Goal: Task Accomplishment & Management: Complete application form

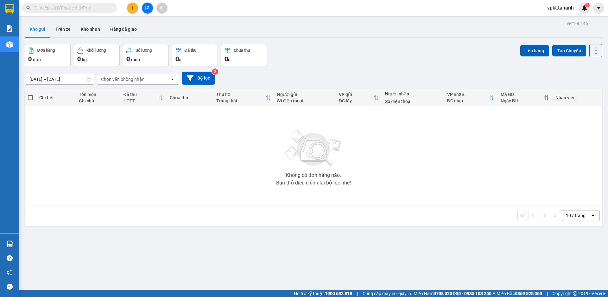
click at [131, 7] on icon "plus" at bounding box center [133, 8] width 4 height 4
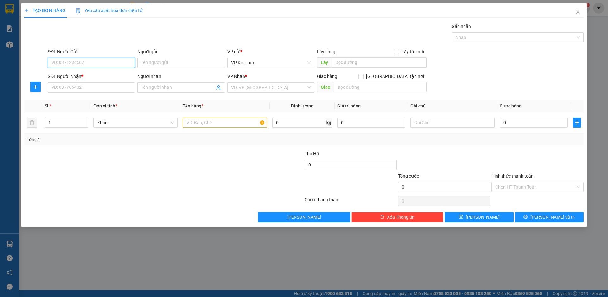
click at [75, 64] on input "SĐT Người Gửi" at bounding box center [91, 63] width 87 height 10
type input "0393919588"
click at [173, 60] on input "Người gửi" at bounding box center [180, 63] width 87 height 10
type input "thuỳ"
click at [75, 89] on input "SĐT Người Nhận *" at bounding box center [91, 87] width 87 height 10
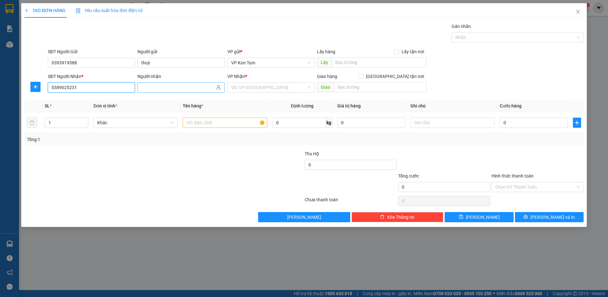
type input "0389025231"
click at [177, 87] on input "Người nhận" at bounding box center [177, 87] width 73 height 7
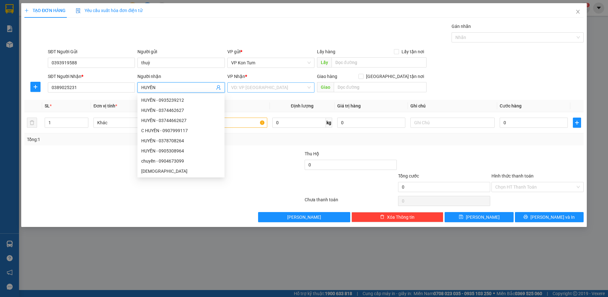
type input "HUYỀN"
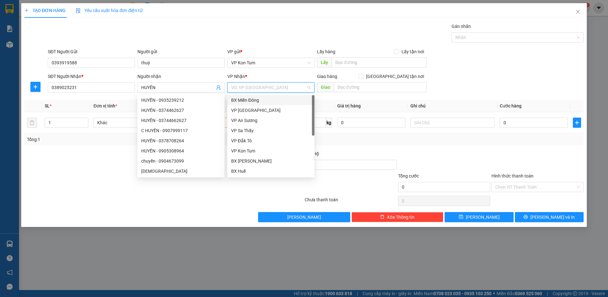
click at [299, 89] on input "search" at bounding box center [268, 88] width 75 height 10
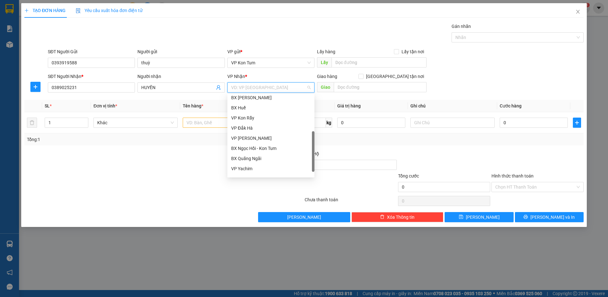
scroll to position [71, 0]
click at [272, 130] on div "VP [PERSON_NAME]" at bounding box center [271, 130] width 80 height 7
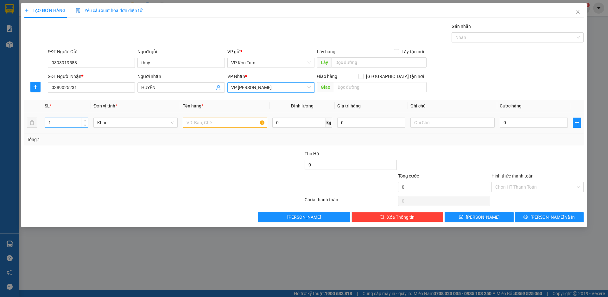
click at [71, 122] on input "1" at bounding box center [66, 123] width 43 height 10
type input "2"
click at [238, 122] on input "text" at bounding box center [225, 123] width 84 height 10
type input "D"
type input "ĐỒ ĂN+MÁY TÍNH"
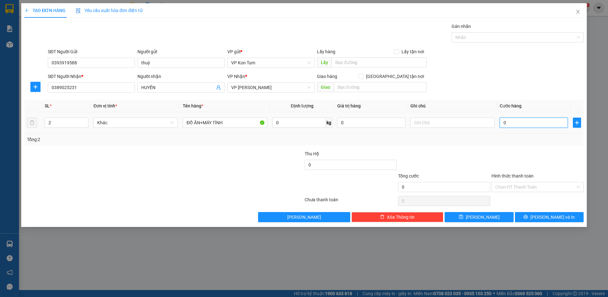
click at [526, 123] on input "0" at bounding box center [534, 123] width 68 height 10
drag, startPoint x: 511, startPoint y: 121, endPoint x: 476, endPoint y: 116, distance: 35.8
click at [476, 116] on tr "2 Khác ĐỒ ĂN+MÁY TÍNH 0 kg 0 0" at bounding box center [303, 122] width 559 height 21
type input "0"
click at [351, 89] on input "text" at bounding box center [380, 87] width 93 height 10
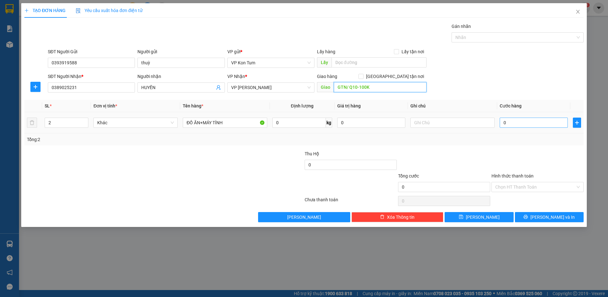
type input "GTN/ Q10-100K"
click at [516, 125] on input "0" at bounding box center [534, 123] width 68 height 10
type input "1"
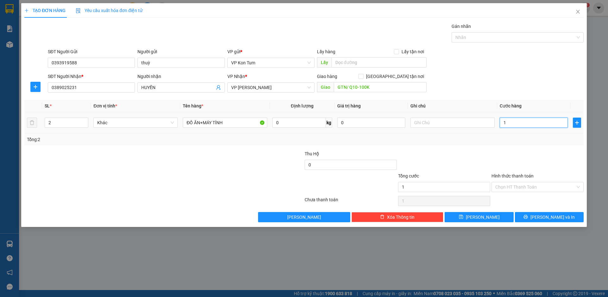
type input "12"
type input "120"
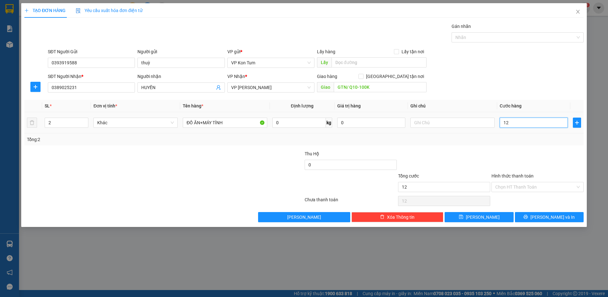
type input "120"
type input "1.200"
type input "12.000"
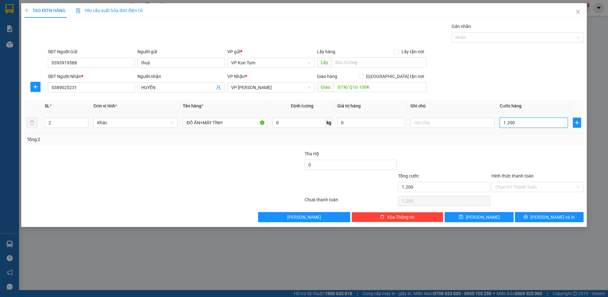
type input "12.000"
type input "120.000"
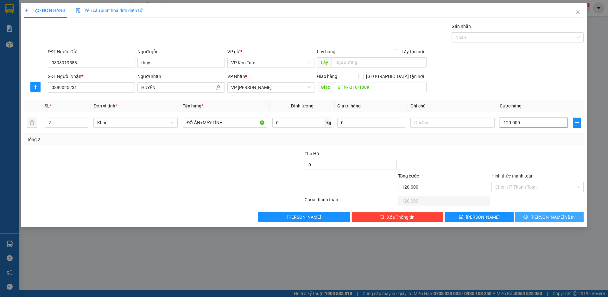
type input "120.000"
click at [555, 220] on span "[PERSON_NAME] và In" at bounding box center [553, 217] width 44 height 7
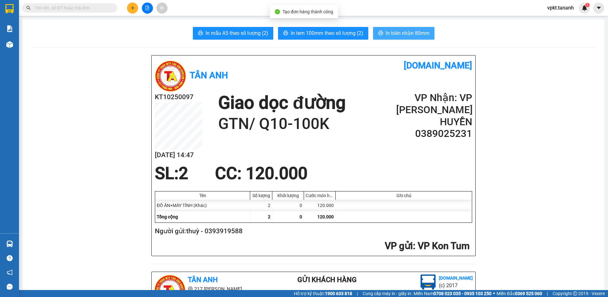
click at [407, 31] on span "In biên nhận 80mm" at bounding box center [408, 33] width 44 height 8
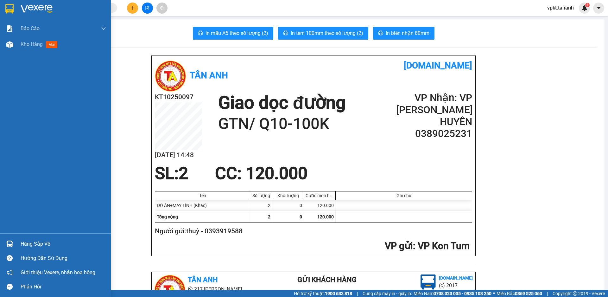
click at [6, 5] on img at bounding box center [9, 9] width 8 height 10
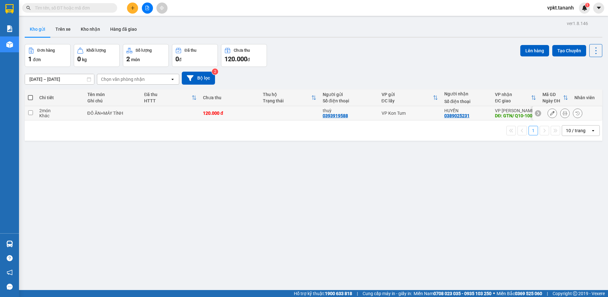
click at [548, 116] on button at bounding box center [552, 113] width 9 height 11
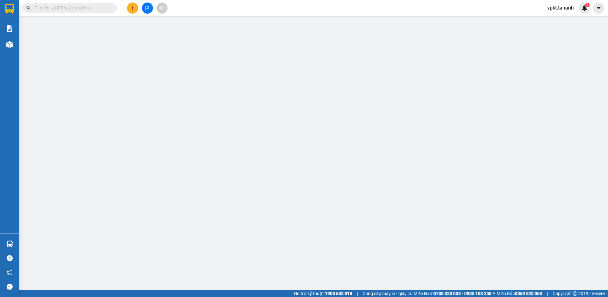
type input "0393919588"
type input "0389025231"
type input "GTN/ Q10-100K"
type input "120.000"
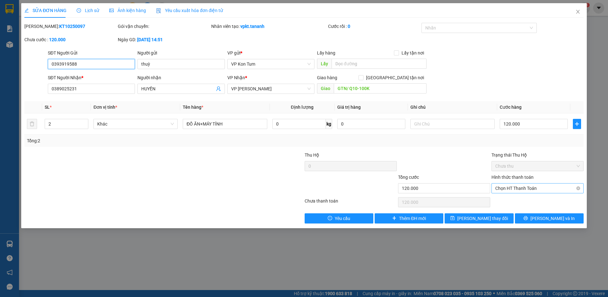
click at [533, 188] on span "Chọn HT Thanh Toán" at bounding box center [537, 188] width 85 height 10
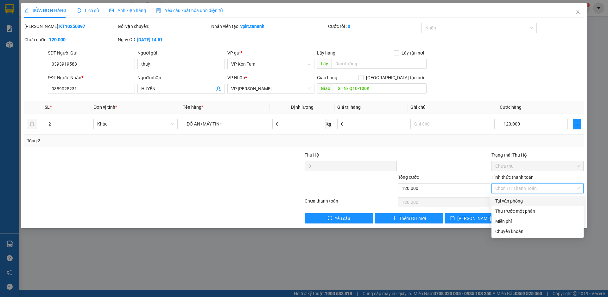
click at [522, 202] on div "Tại văn phòng" at bounding box center [537, 200] width 85 height 7
type input "0"
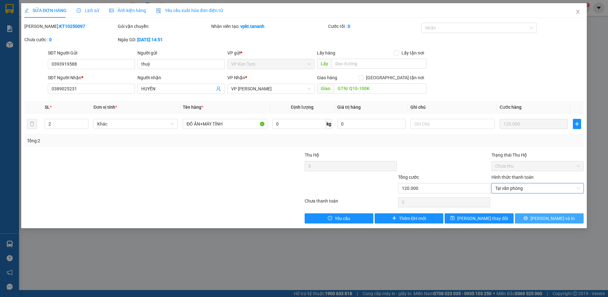
click at [559, 219] on span "[PERSON_NAME] và In" at bounding box center [553, 218] width 44 height 7
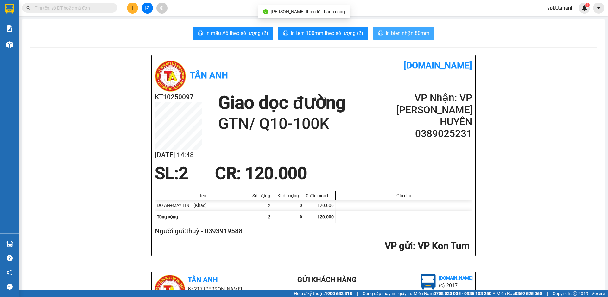
click at [407, 34] on span "In biên nhận 80mm" at bounding box center [408, 33] width 44 height 8
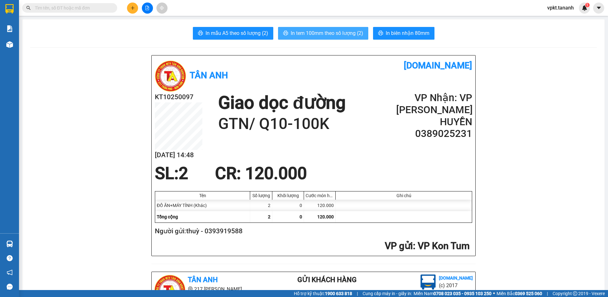
click at [317, 32] on span "In tem 100mm theo số lượng (2)" at bounding box center [327, 33] width 73 height 8
click at [323, 36] on span "In tem 100mm theo số lượng (2)" at bounding box center [327, 33] width 73 height 8
click at [132, 9] on icon "plus" at bounding box center [133, 8] width 4 height 4
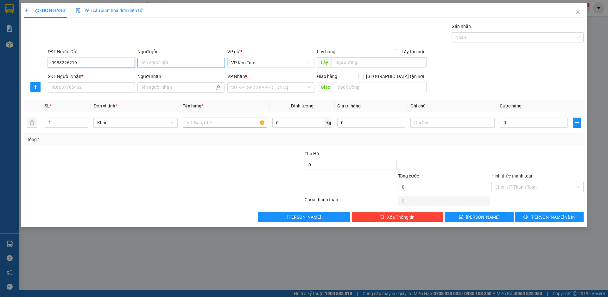
type input "0983226219"
click at [190, 64] on input "Người gửi" at bounding box center [180, 63] width 87 height 10
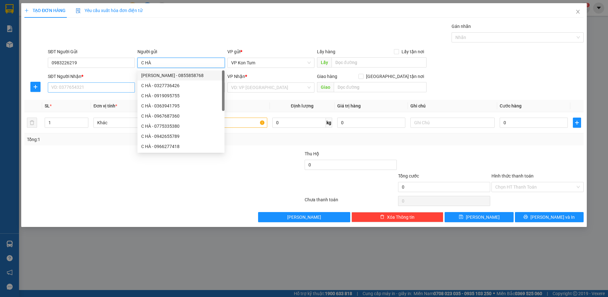
type input "C HÀ"
click at [69, 87] on input "SĐT Người Nhận *" at bounding box center [91, 87] width 87 height 10
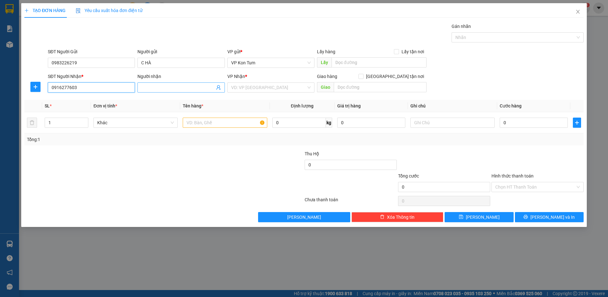
type input "0916277603"
click at [175, 87] on input "Người nhận" at bounding box center [177, 87] width 73 height 7
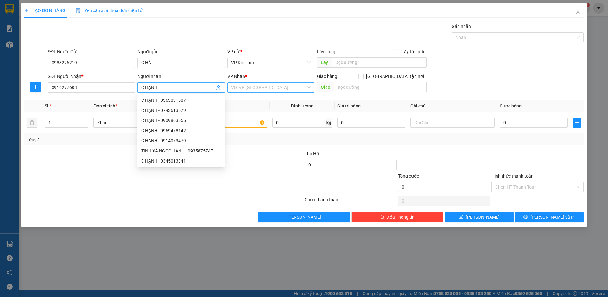
type input "C HẠNH"
click at [268, 87] on input "search" at bounding box center [268, 88] width 75 height 10
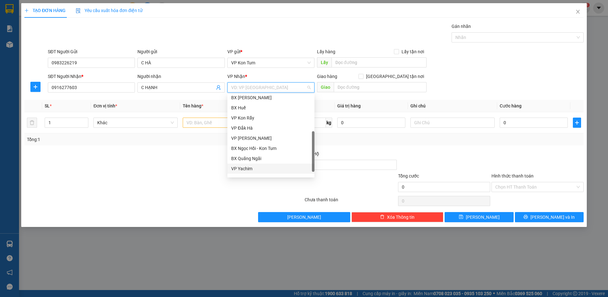
scroll to position [71, 0]
click at [256, 151] on div "BX Quãng Ngãi" at bounding box center [271, 150] width 80 height 7
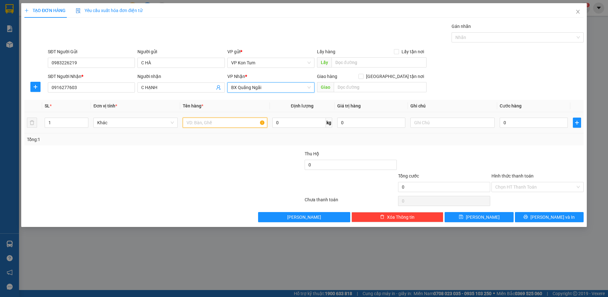
click at [211, 121] on input "text" at bounding box center [225, 123] width 84 height 10
type input "1 BAO QUẦN ÁO"
click at [515, 124] on input "0" at bounding box center [534, 123] width 68 height 10
type input "7"
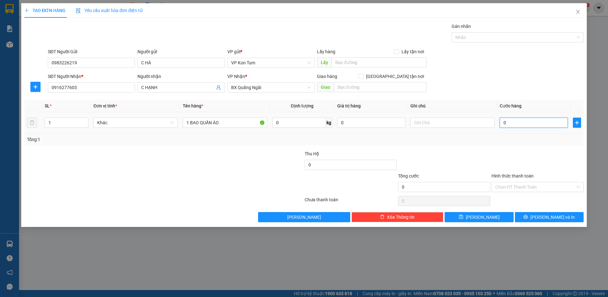
type input "7"
type input "70"
type input "700"
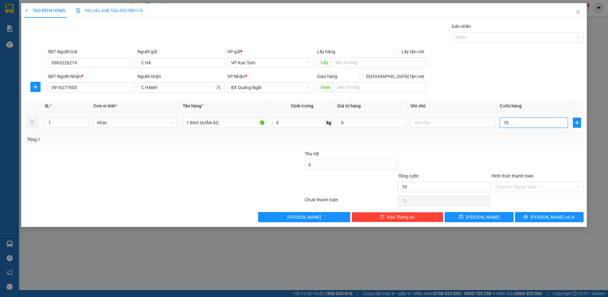
type input "700"
type input "7.000"
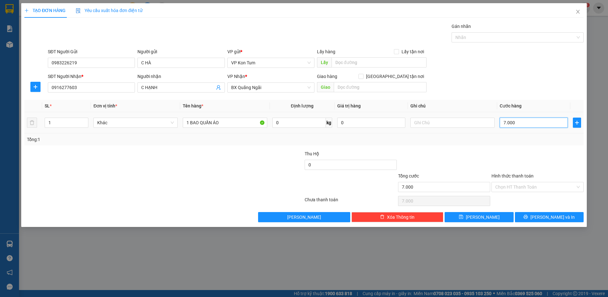
type input "70.000"
click at [479, 136] on div "Tổng: 1" at bounding box center [304, 139] width 554 height 7
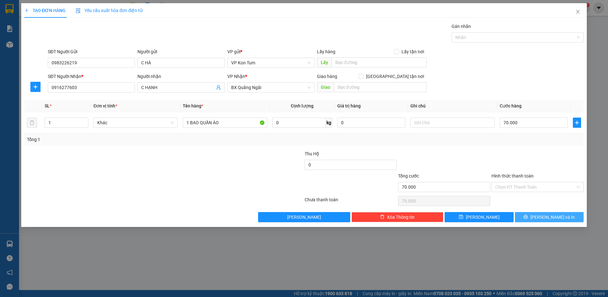
click at [547, 220] on span "[PERSON_NAME] và In" at bounding box center [553, 217] width 44 height 7
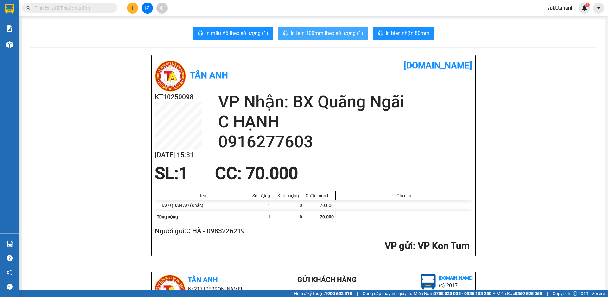
click at [346, 33] on span "In tem 100mm theo số lượng (1)" at bounding box center [327, 33] width 73 height 8
click at [314, 32] on span "In tem 100mm theo số lượng (1)" at bounding box center [327, 33] width 73 height 8
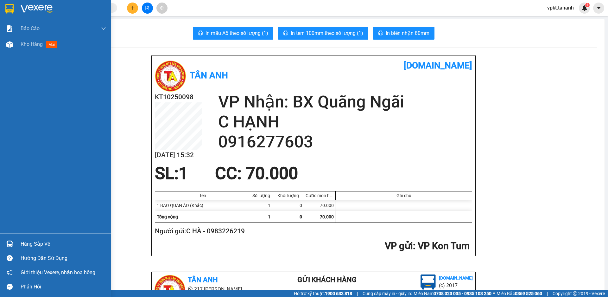
click at [11, 9] on img at bounding box center [9, 9] width 8 height 10
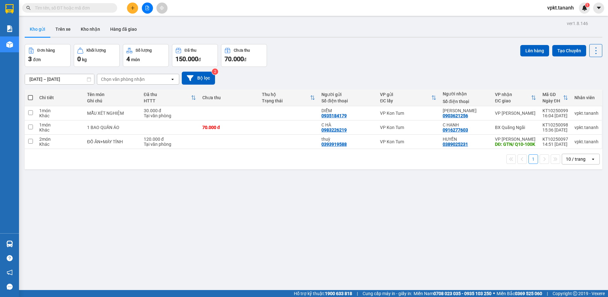
drag, startPoint x: 218, startPoint y: 185, endPoint x: 210, endPoint y: 173, distance: 14.5
click at [215, 183] on div "ver 1.8.146 Kho gửi Trên xe Kho nhận Hàng đã giao Đơn hàng 3 đơn Khối lượng 0 k…" at bounding box center [313, 167] width 583 height 297
click at [550, 112] on icon at bounding box center [552, 113] width 4 height 4
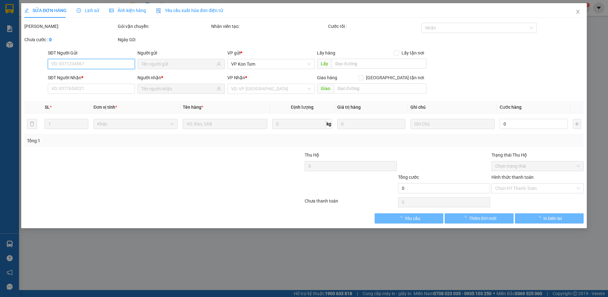
type input "0935184179"
type input "0903621256"
type input "30.000"
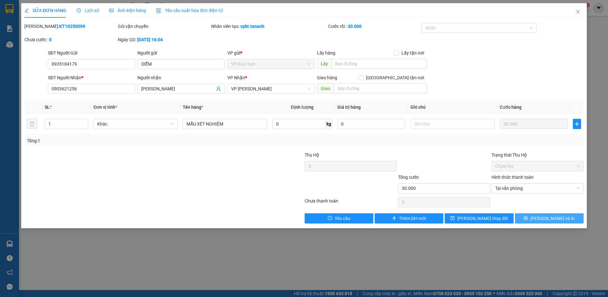
click at [533, 219] on button "[PERSON_NAME] và In" at bounding box center [549, 218] width 69 height 10
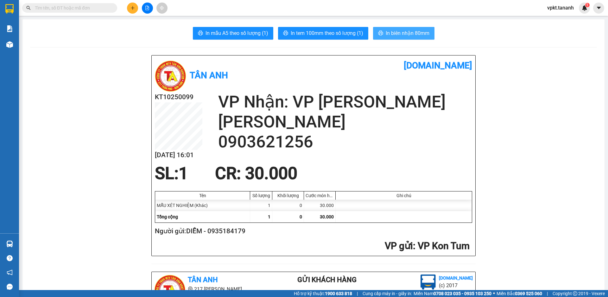
click at [390, 33] on span "In biên nhận 80mm" at bounding box center [408, 33] width 44 height 8
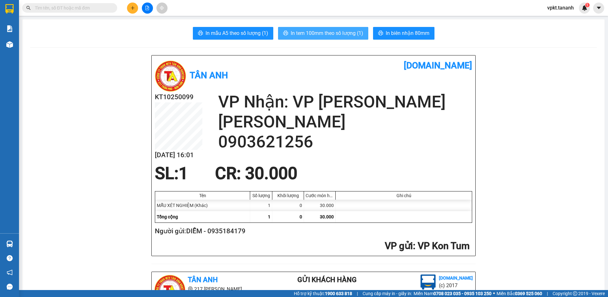
click at [334, 29] on span "In tem 100mm theo số lượng (1)" at bounding box center [327, 33] width 73 height 8
click at [332, 32] on span "In tem 100mm theo số lượng (1)" at bounding box center [327, 33] width 73 height 8
